Goal: Task Accomplishment & Management: Manage account settings

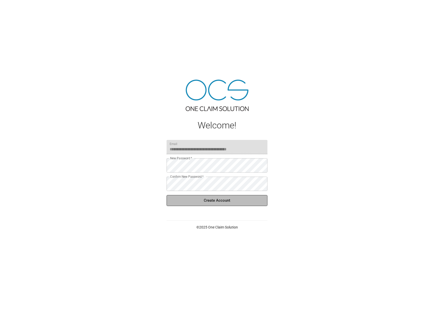
click at [231, 202] on button "Create Account" at bounding box center [217, 200] width 101 height 11
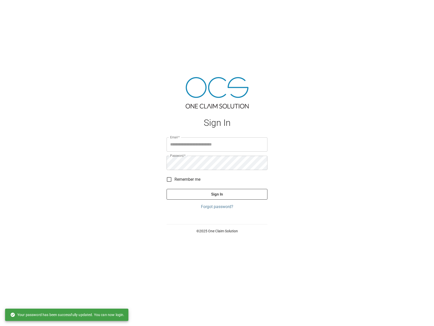
type input "**********"
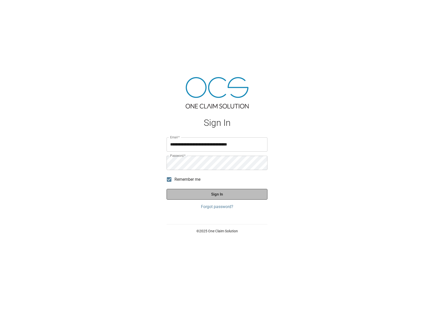
click at [214, 194] on button "Sign In" at bounding box center [217, 194] width 101 height 11
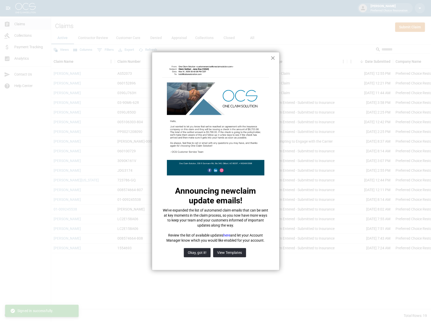
click at [274, 57] on button "×" at bounding box center [272, 58] width 5 height 8
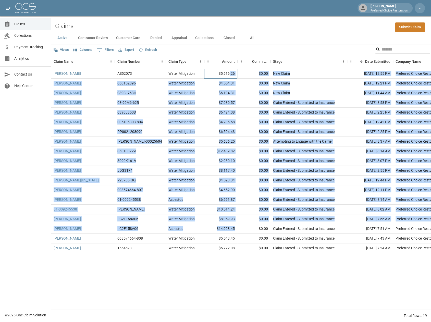
drag, startPoint x: 230, startPoint y: 75, endPoint x: 234, endPoint y: 224, distance: 149.2
click at [234, 224] on div "[PERSON_NAME] AS52073 Water Mitigation $5,616.26 $0.00 New Claim [DATE] 12:55 P…" at bounding box center [289, 161] width 477 height 184
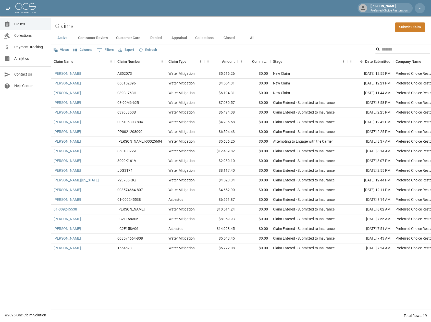
click at [293, 29] on div "Claims Submit Claim" at bounding box center [241, 24] width 380 height 16
click at [26, 35] on span "Collections" at bounding box center [30, 35] width 32 height 5
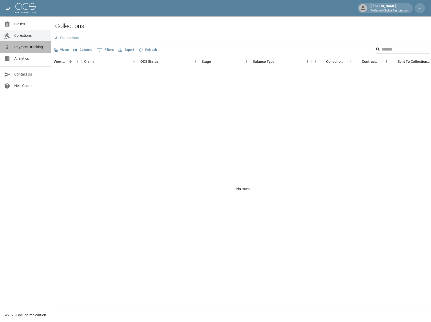
click at [30, 48] on span "Payment Tracking" at bounding box center [30, 46] width 32 height 5
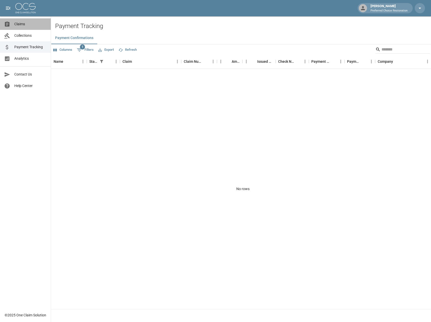
click at [17, 25] on span "Claims" at bounding box center [30, 23] width 32 height 5
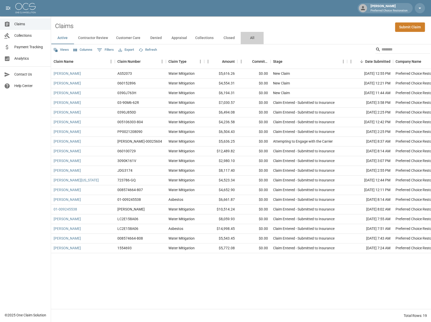
click at [249, 37] on button "All" at bounding box center [251, 38] width 23 height 12
drag, startPoint x: 260, startPoint y: 308, endPoint x: 376, endPoint y: 298, distance: 116.7
click at [376, 298] on div "[PERSON_NAME] AS52073 Water Mitigation $5,616.26 $0.00 New Claim [DATE] 12:55 P…" at bounding box center [289, 189] width 477 height 240
click at [227, 61] on div "Amount" at bounding box center [228, 61] width 13 height 14
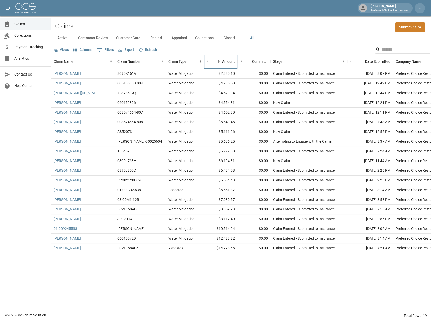
click at [227, 61] on div "Amount" at bounding box center [228, 61] width 13 height 14
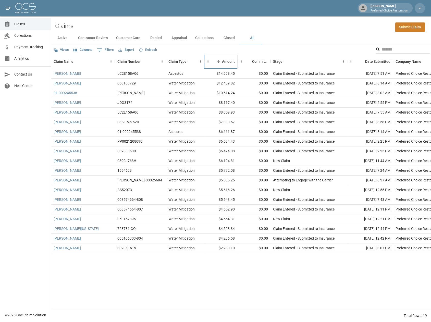
click at [227, 61] on div "Amount" at bounding box center [228, 61] width 13 height 14
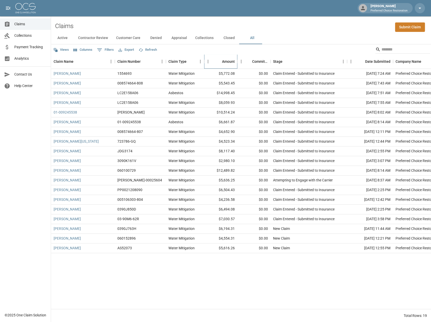
click at [227, 61] on div "Amount" at bounding box center [228, 61] width 13 height 14
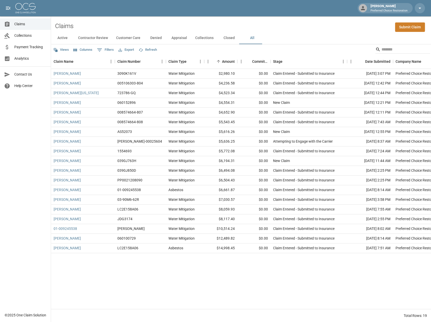
click at [62, 37] on button "Active" at bounding box center [62, 38] width 23 height 12
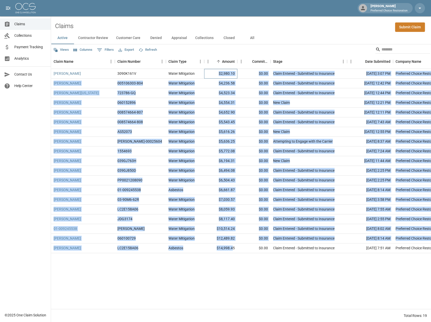
drag, startPoint x: 219, startPoint y: 73, endPoint x: 233, endPoint y: 251, distance: 178.8
click at [233, 251] on div "[PERSON_NAME] 3090K161V Water Mitigation $2,980.10 $0.00 Claim Entered - Submit…" at bounding box center [289, 161] width 477 height 184
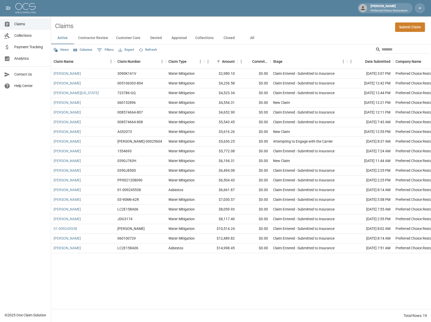
drag, startPoint x: 233, startPoint y: 251, endPoint x: 232, endPoint y: 267, distance: 16.4
click at [232, 267] on div "[PERSON_NAME] 3090K161V Water Mitigation $2,980.10 $0.00 Claim Entered - Submit…" at bounding box center [289, 189] width 477 height 240
click at [20, 25] on span "Claims" at bounding box center [30, 23] width 32 height 5
click at [8, 8] on icon "open drawer" at bounding box center [8, 8] width 5 height 3
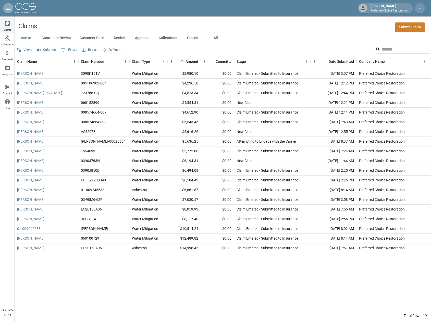
click at [8, 8] on icon "open drawer" at bounding box center [8, 8] width 5 height 3
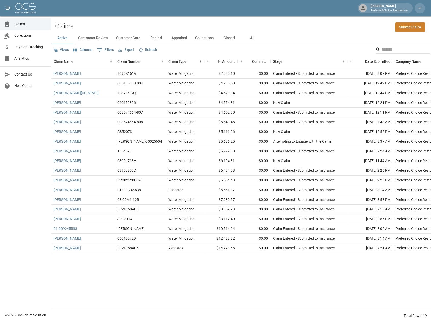
click at [28, 47] on span "Payment Tracking" at bounding box center [30, 46] width 32 height 5
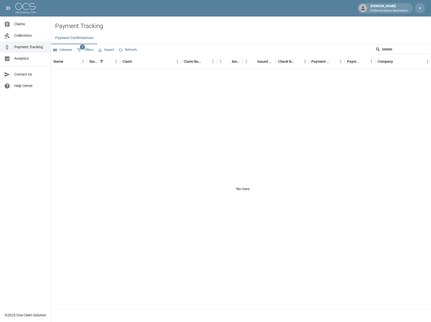
click at [17, 22] on span "Claims" at bounding box center [30, 23] width 32 height 5
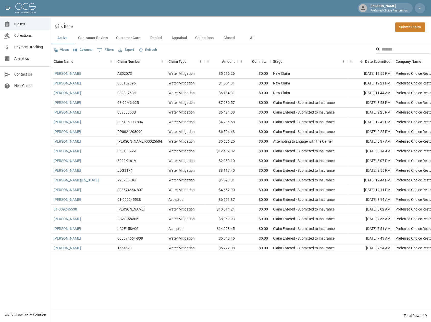
drag, startPoint x: 265, startPoint y: 1, endPoint x: 324, endPoint y: 8, distance: 59.5
click at [324, 8] on div "[PERSON_NAME] Preferred Choice Restoration" at bounding box center [215, 8] width 431 height 16
click at [22, 58] on span "Analytics" at bounding box center [30, 58] width 32 height 5
